Goal: Task Accomplishment & Management: Use online tool/utility

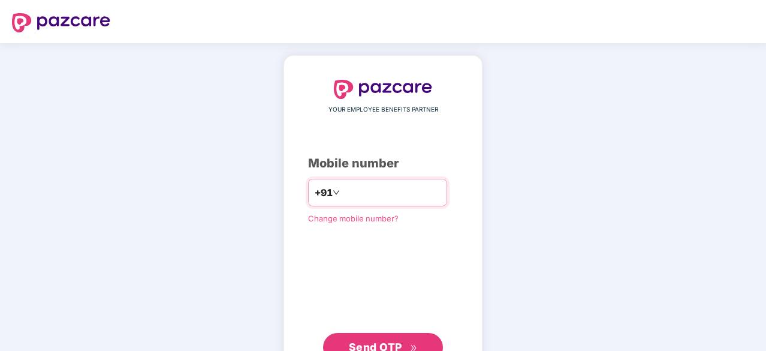
click at [378, 196] on input "number" at bounding box center [391, 192] width 98 height 19
type input "**********"
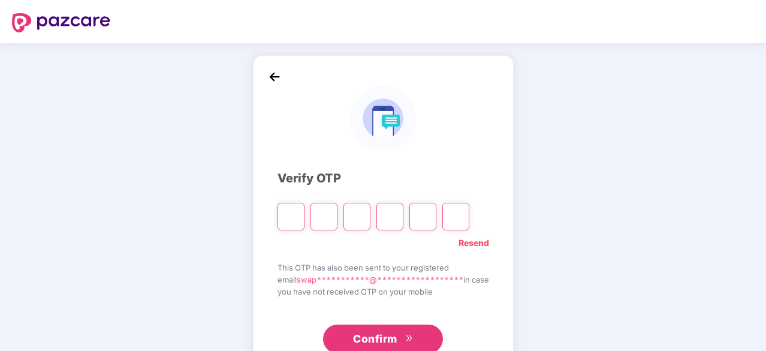
type input "*"
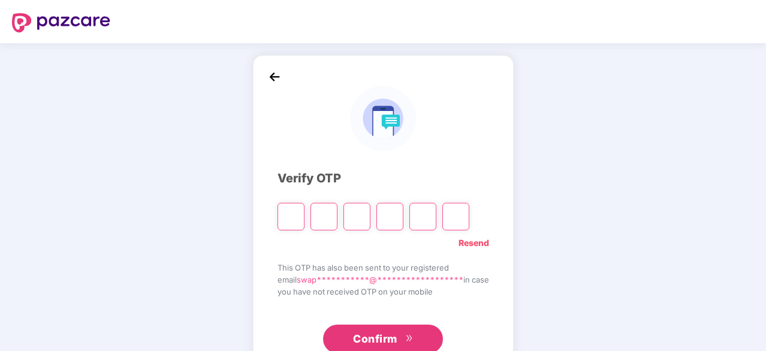
type input "*"
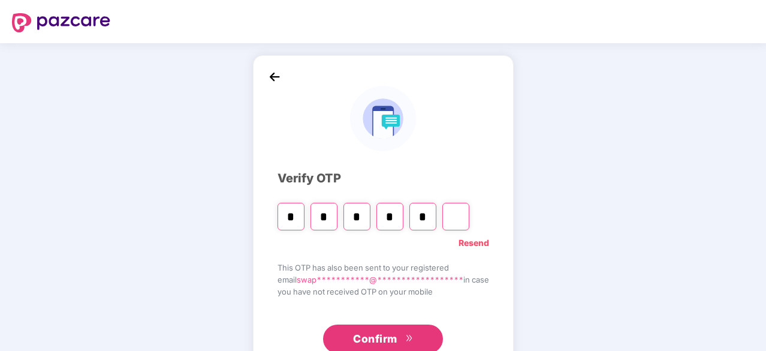
type input "*"
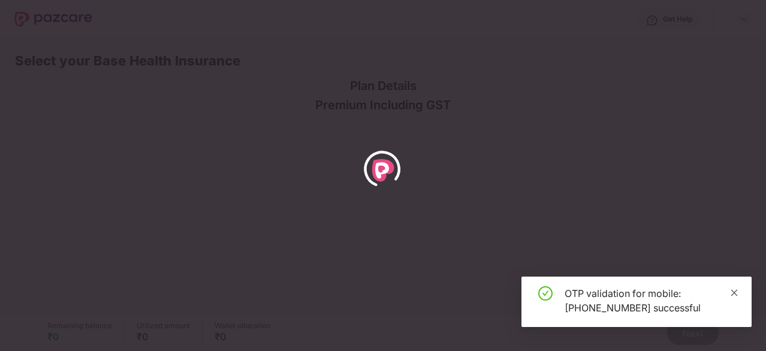
click at [733, 288] on icon "close" at bounding box center [734, 292] width 8 height 8
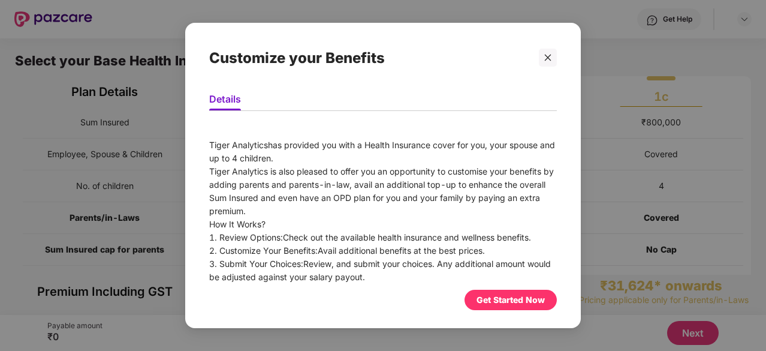
click at [510, 299] on div "Get Started Now" at bounding box center [511, 299] width 68 height 13
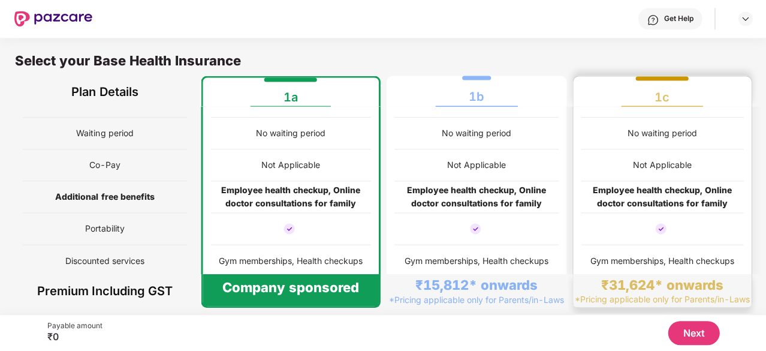
scroll to position [6, 0]
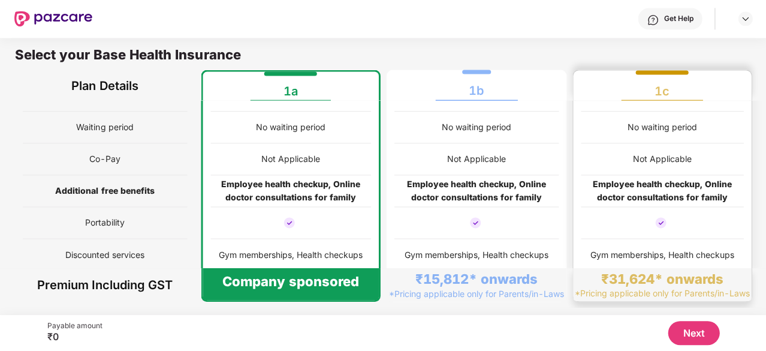
click at [330, 163] on div "Not Applicable" at bounding box center [290, 160] width 161 height 32
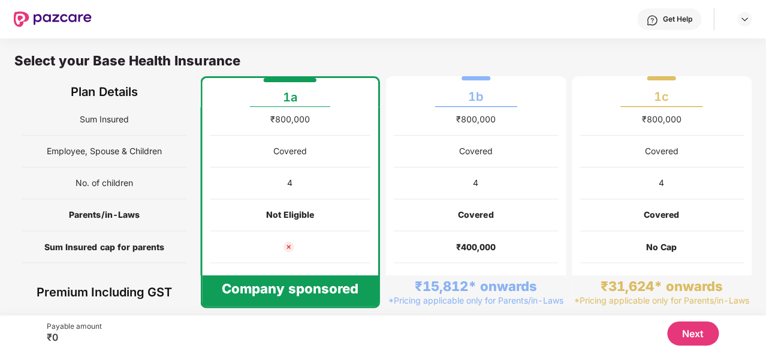
scroll to position [0, 0]
